Goal: Check status: Check status

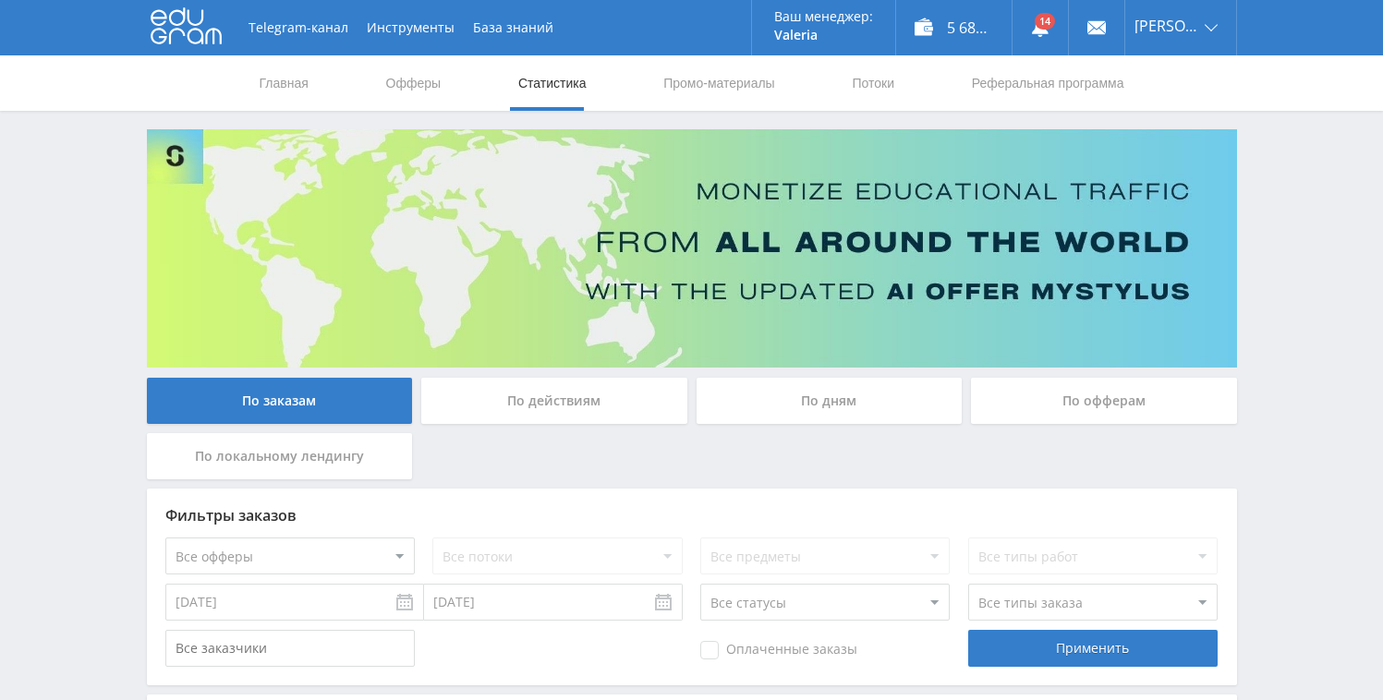
click at [828, 407] on div "По дням" at bounding box center [829, 401] width 266 height 46
click at [0, 0] on input "По дням" at bounding box center [0, 0] width 0 height 0
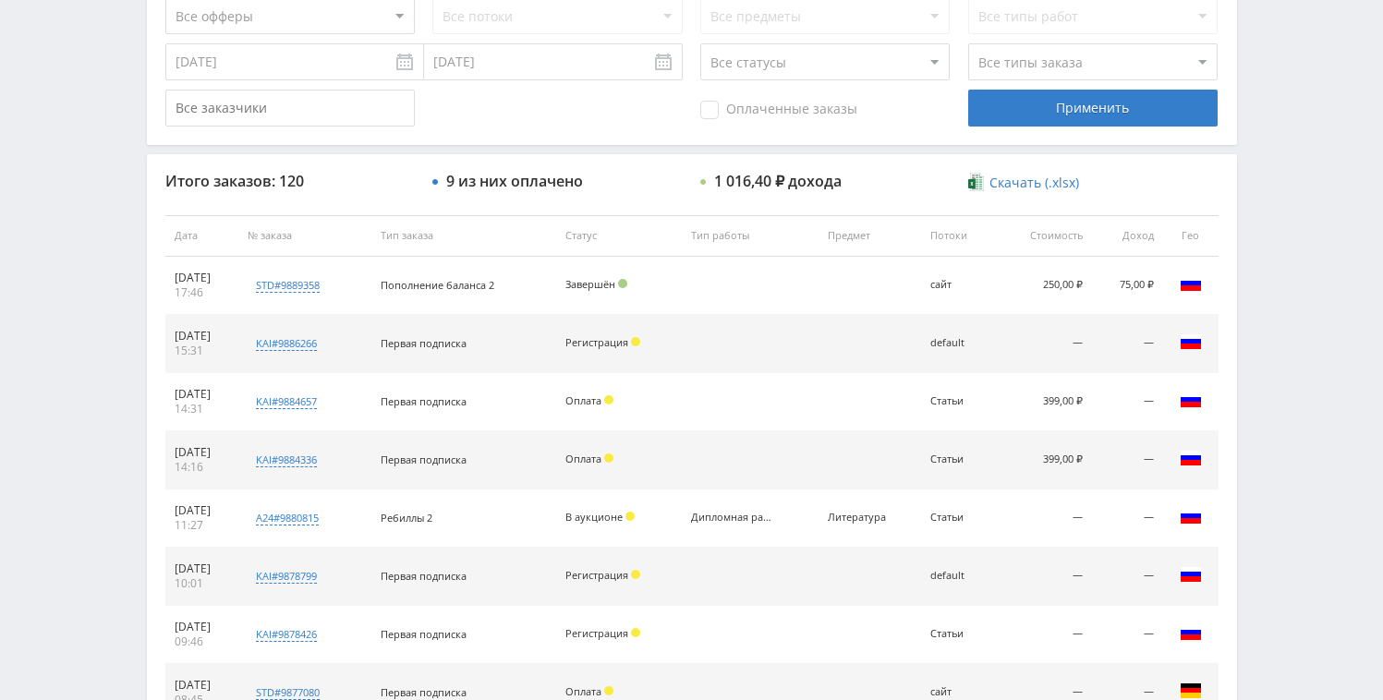
scroll to position [571, 0]
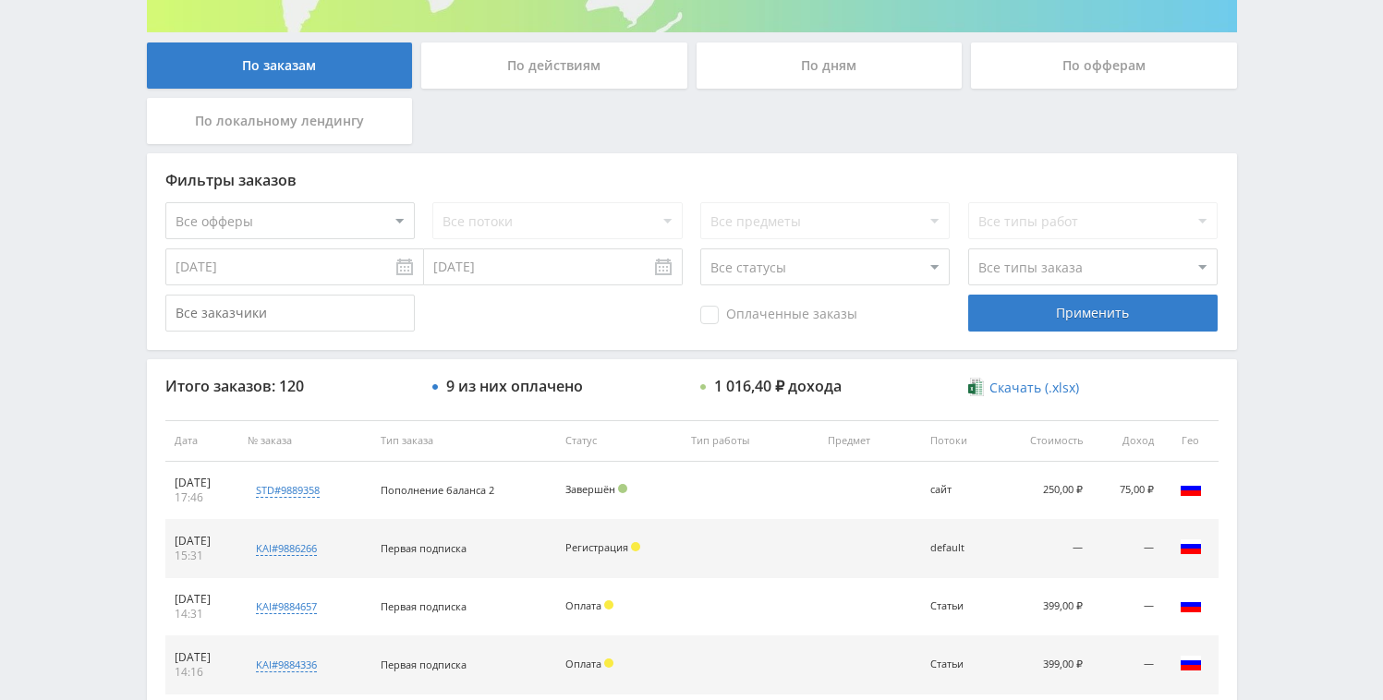
scroll to position [342, 0]
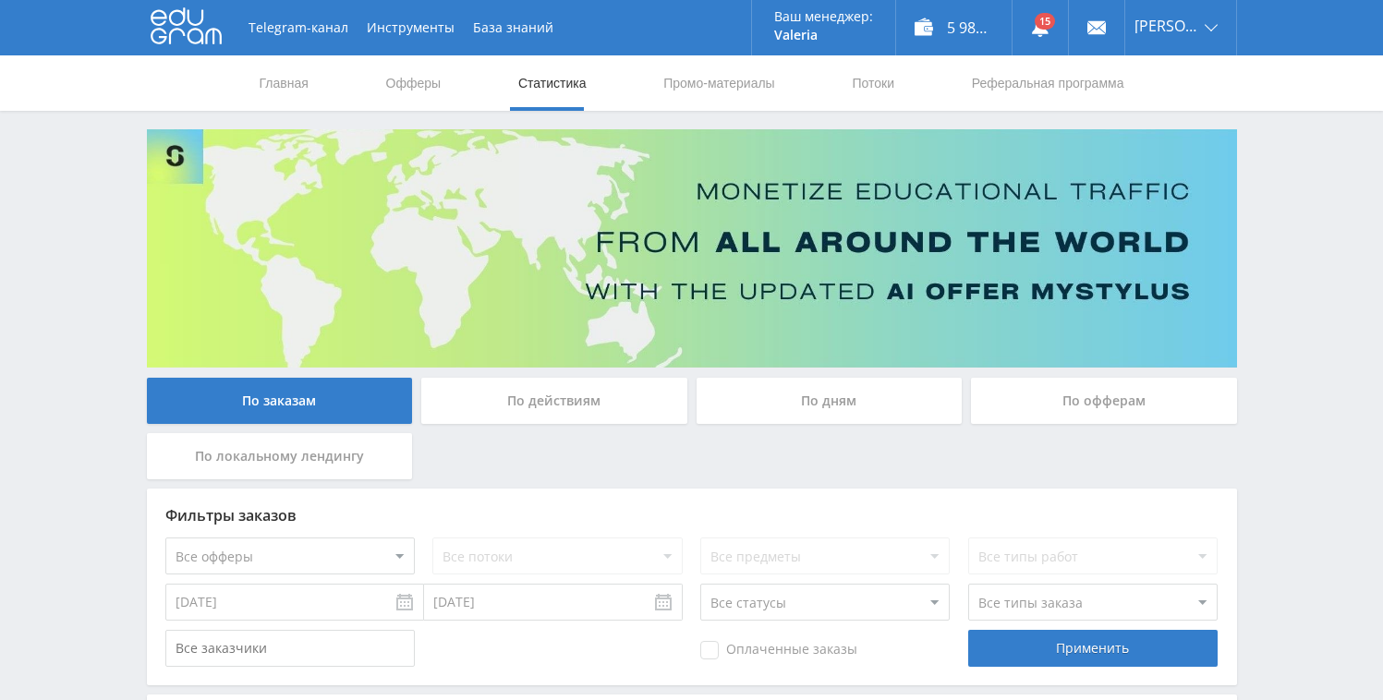
click at [776, 403] on div "По дням" at bounding box center [829, 401] width 266 height 46
click at [0, 0] on input "По дням" at bounding box center [0, 0] width 0 height 0
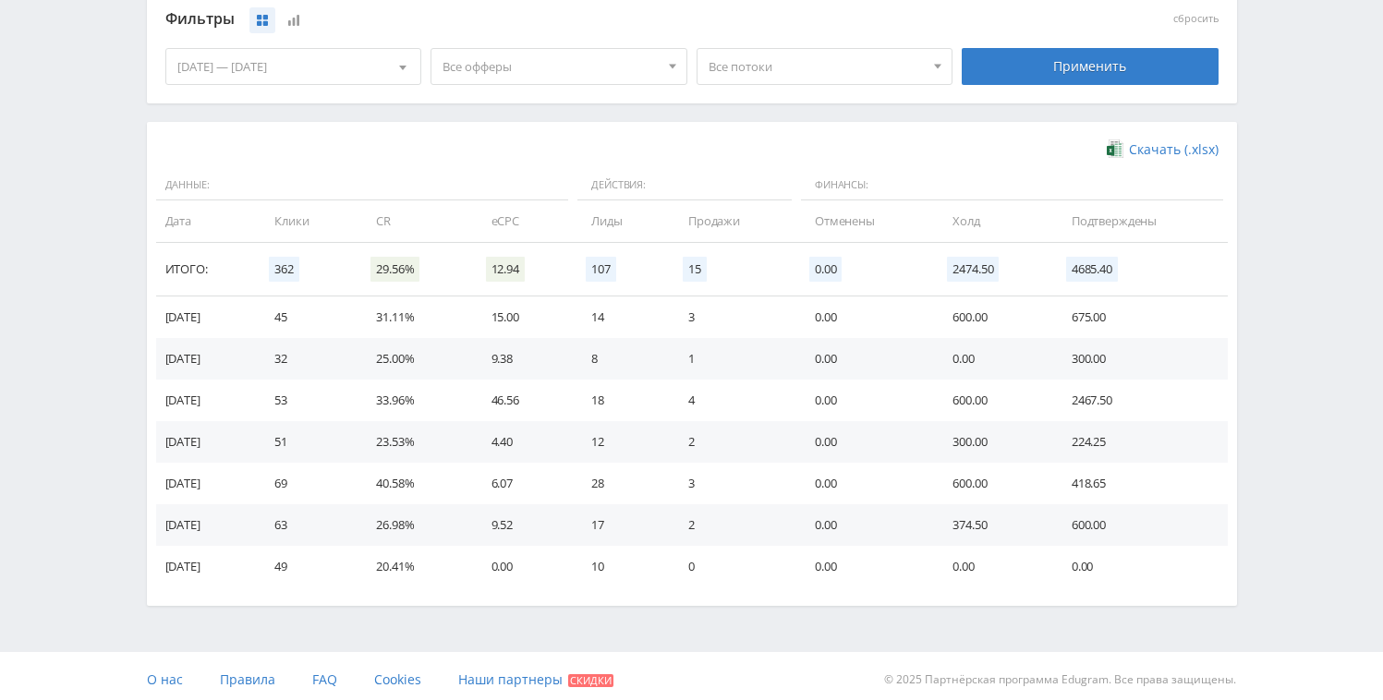
scroll to position [508, 0]
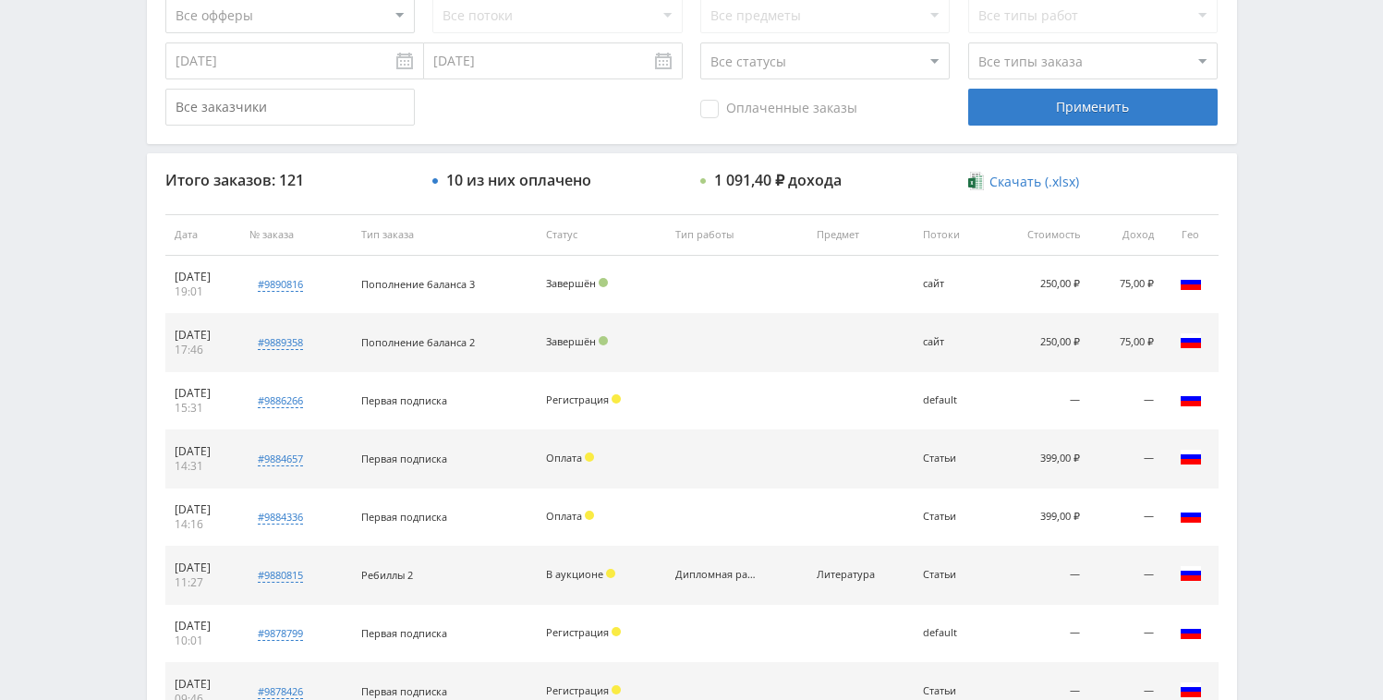
scroll to position [480, 0]
